Goal: Find specific page/section: Find specific page/section

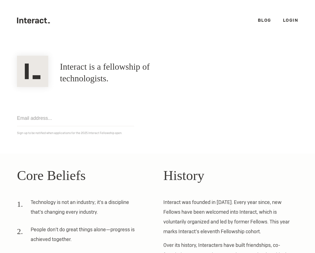
click at [286, 17] on link "Login" at bounding box center [290, 20] width 15 height 6
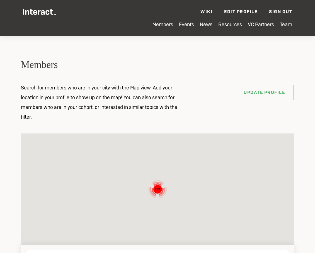
click at [146, 142] on div "273" at bounding box center [157, 190] width 273 height 112
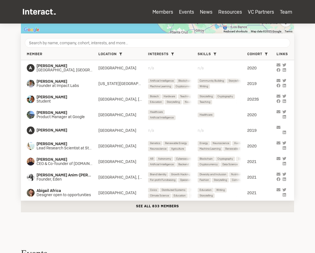
scroll to position [217, 0]
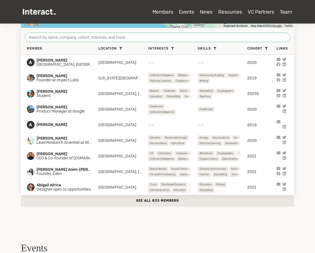
click at [152, 36] on input "search" at bounding box center [157, 37] width 265 height 9
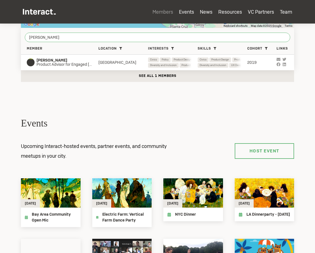
type input "humphrey"
